Goal: Information Seeking & Learning: Learn about a topic

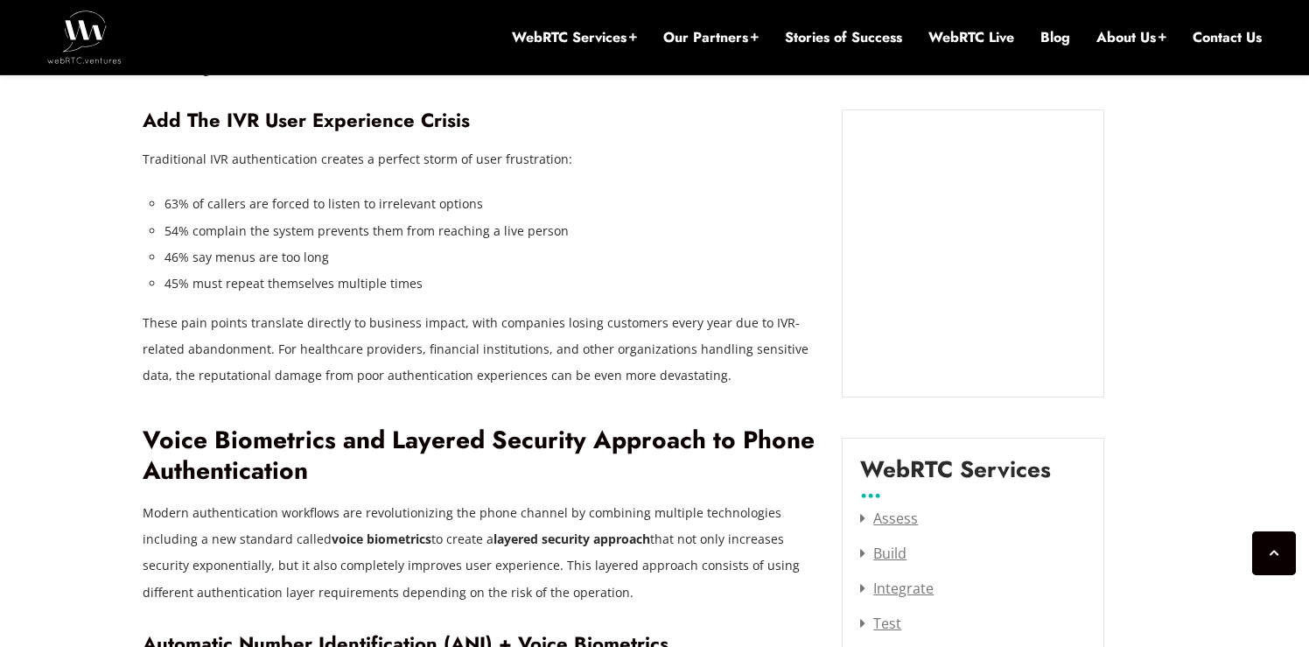
scroll to position [2023, 0]
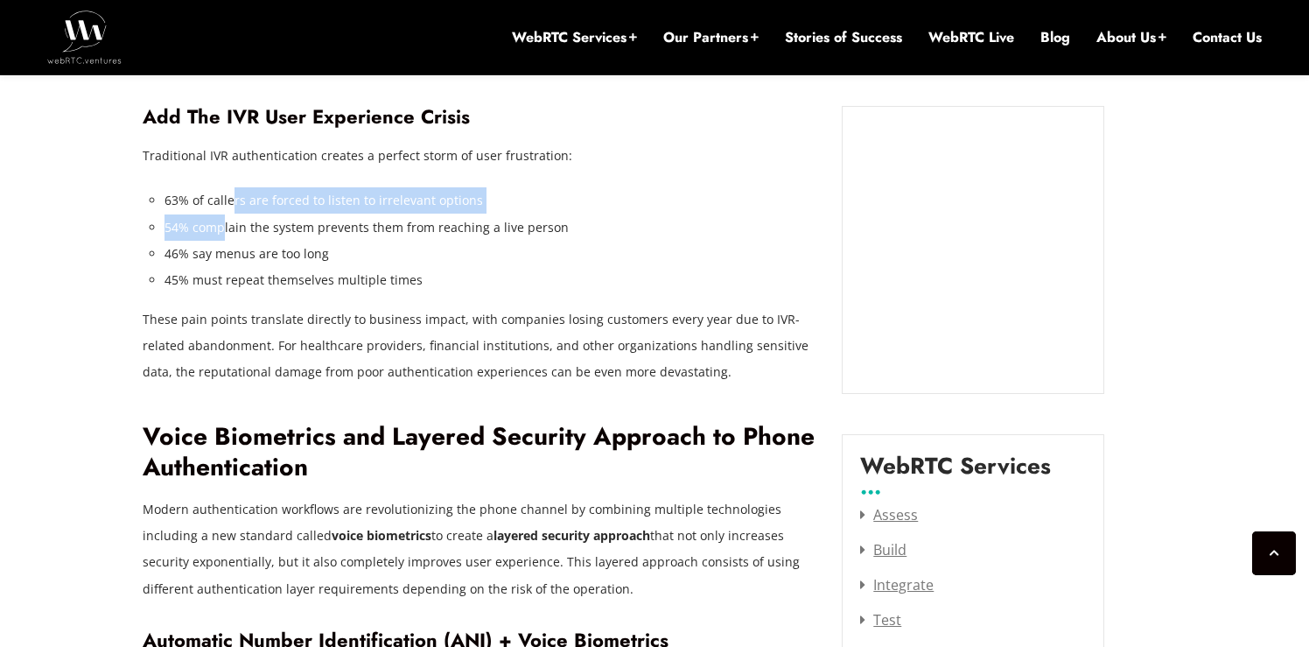
drag, startPoint x: 228, startPoint y: 177, endPoint x: 223, endPoint y: 198, distance: 21.6
click at [221, 197] on ul "63% of callers are forced to listen to irrelevant options 54% complain the syst…" at bounding box center [491, 239] width 652 height 105
click at [223, 214] on li "54% complain the system prevents them from reaching a live person" at bounding box center [491, 227] width 652 height 26
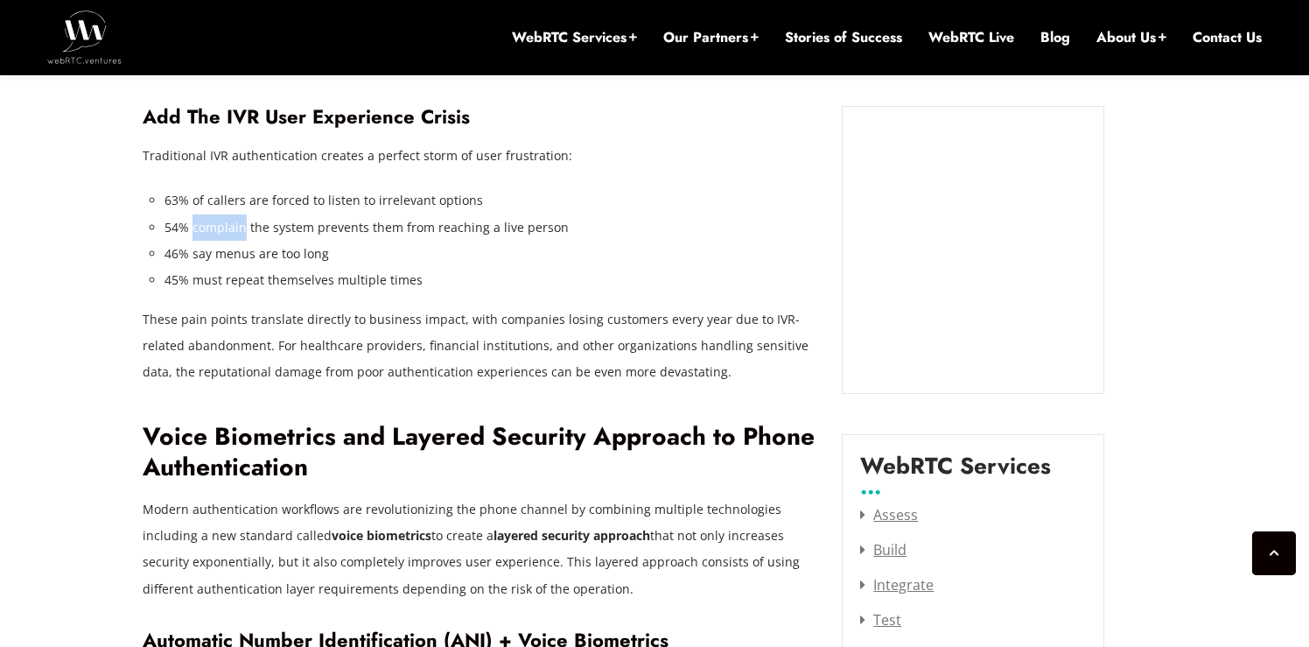
click at [223, 214] on li "54% complain the system prevents them from reaching a live person" at bounding box center [491, 227] width 652 height 26
click at [340, 241] on li "46% say menus are too long" at bounding box center [491, 254] width 652 height 26
click at [409, 241] on li "46% say menus are too long" at bounding box center [491, 254] width 652 height 26
click at [492, 214] on li "54% complain the system prevents them from reaching a live person" at bounding box center [491, 227] width 652 height 26
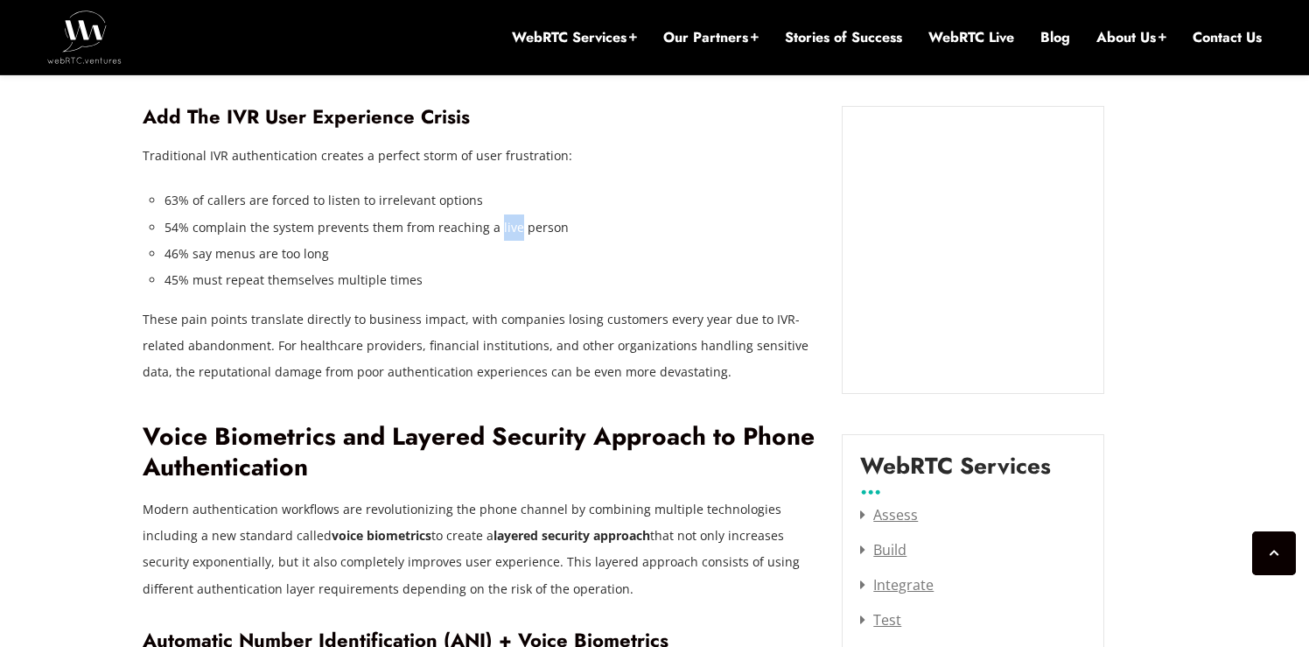
click at [492, 214] on li "54% complain the system prevents them from reaching a live person" at bounding box center [491, 227] width 652 height 26
click at [410, 306] on p "These pain points translate directly to business impact, with companies losing …" at bounding box center [480, 345] width 674 height 79
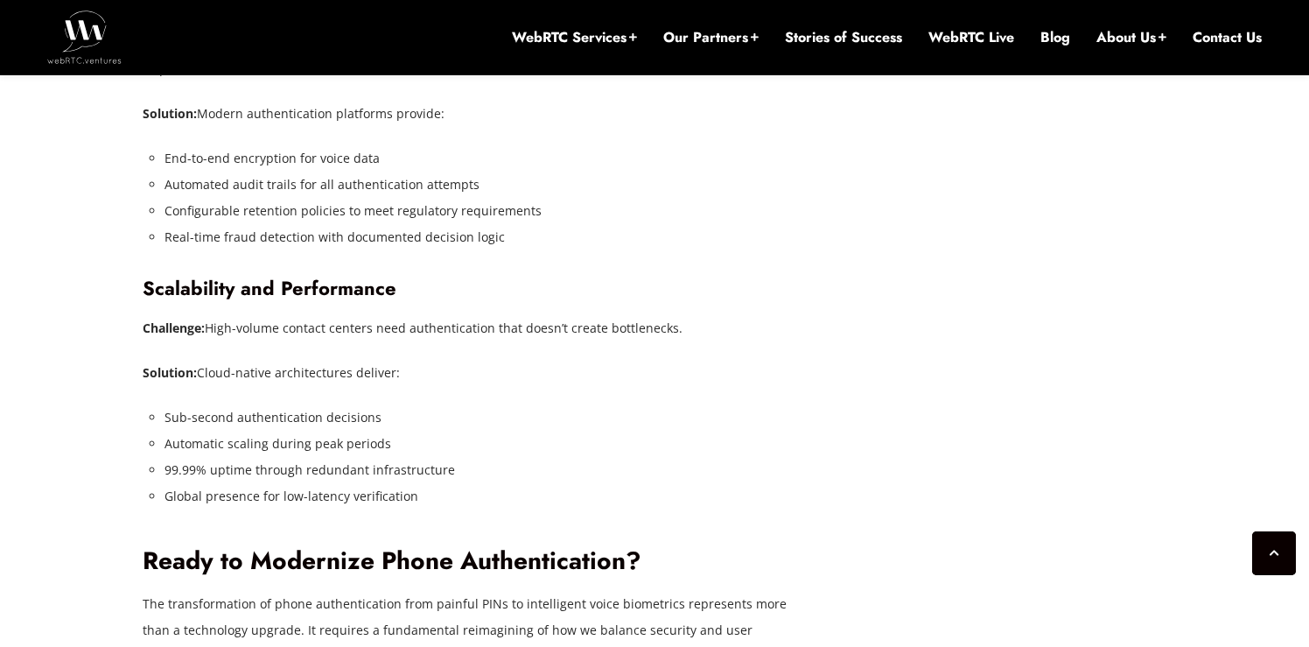
scroll to position [4348, 0]
